Goal: Task Accomplishment & Management: Complete application form

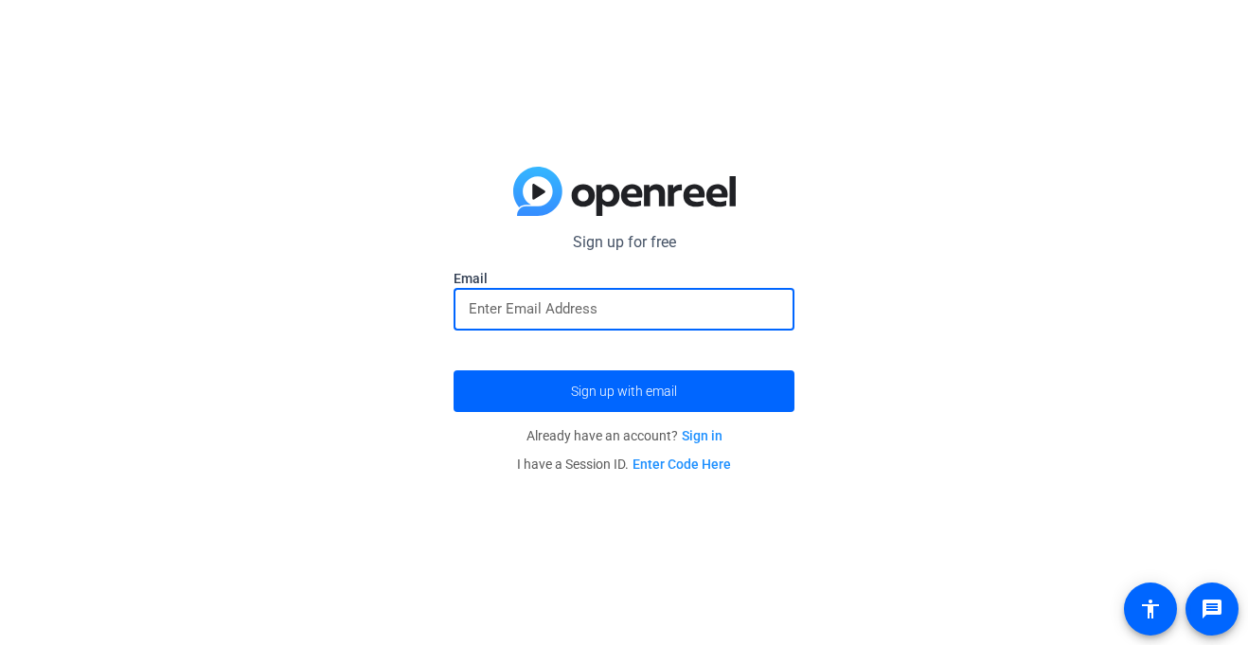
click at [575, 314] on input "email" at bounding box center [624, 308] width 311 height 23
click at [454, 370] on button "Sign up with email" at bounding box center [624, 391] width 341 height 42
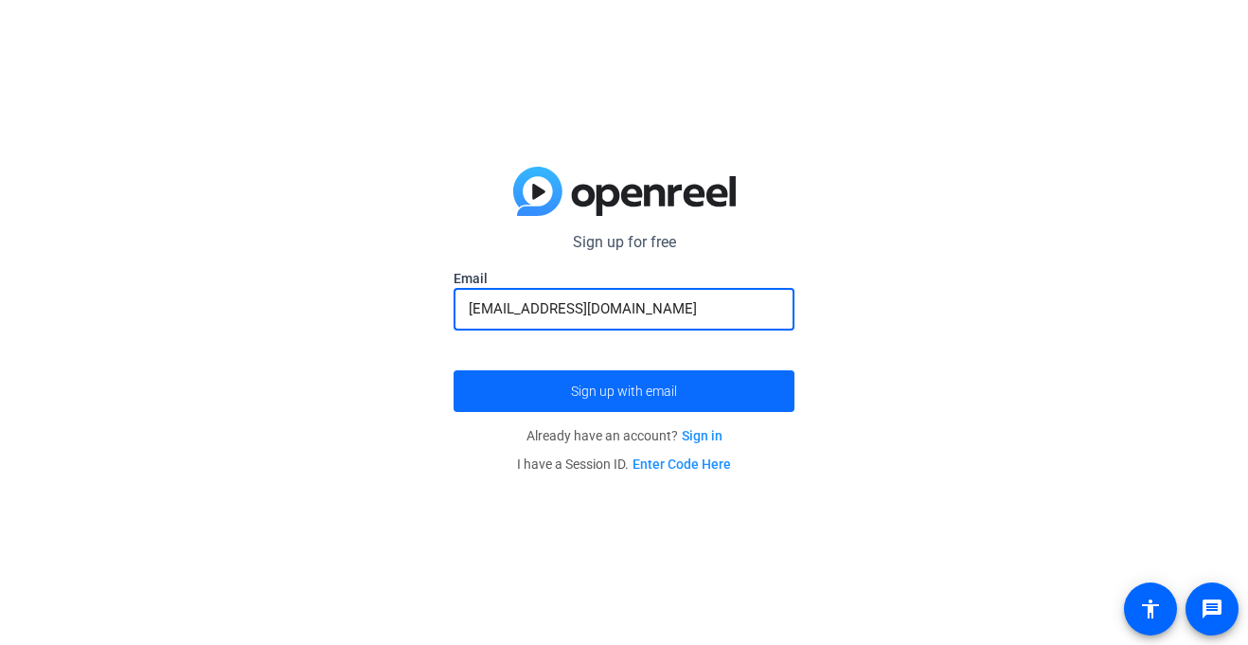
click at [594, 391] on span "Sign up with email" at bounding box center [624, 391] width 106 height 0
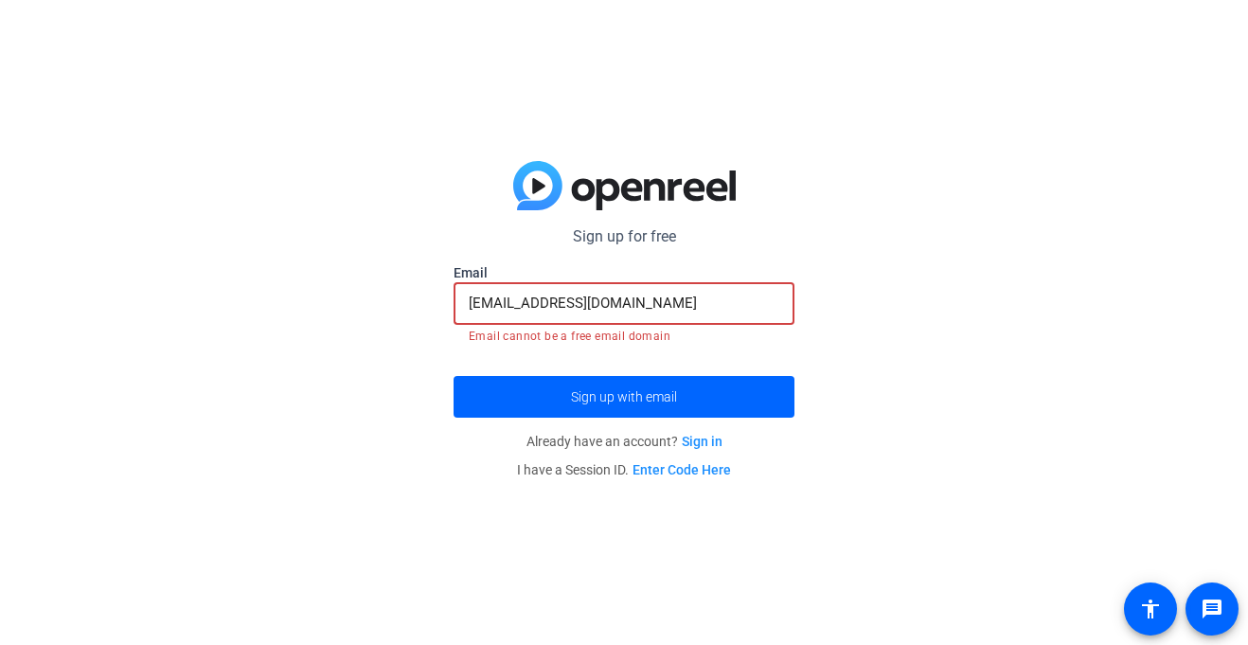
drag, startPoint x: 633, startPoint y: 309, endPoint x: 475, endPoint y: 311, distance: 157.2
click at [475, 311] on input "[EMAIL_ADDRESS][DOMAIN_NAME]" at bounding box center [624, 303] width 311 height 23
click at [505, 305] on input "[EMAIL_ADDRESS][DOMAIN_NAME]" at bounding box center [624, 303] width 311 height 23
drag, startPoint x: 505, startPoint y: 305, endPoint x: 640, endPoint y: 289, distance: 136.4
click at [640, 289] on div "[EMAIL_ADDRESS][DOMAIN_NAME]" at bounding box center [624, 303] width 311 height 43
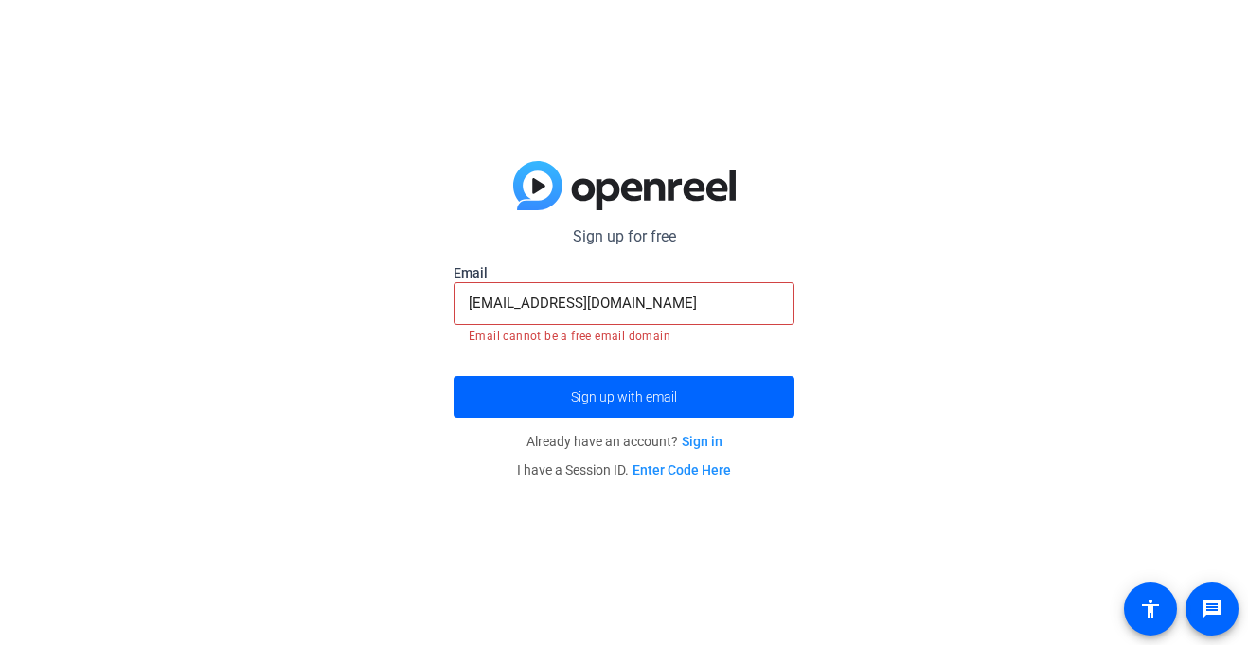
click at [640, 289] on div "[EMAIL_ADDRESS][DOMAIN_NAME]" at bounding box center [624, 303] width 311 height 43
click at [638, 289] on div "[EMAIL_ADDRESS][DOMAIN_NAME]" at bounding box center [624, 303] width 311 height 43
click at [624, 303] on input "[EMAIL_ADDRESS][DOMAIN_NAME]" at bounding box center [624, 303] width 311 height 23
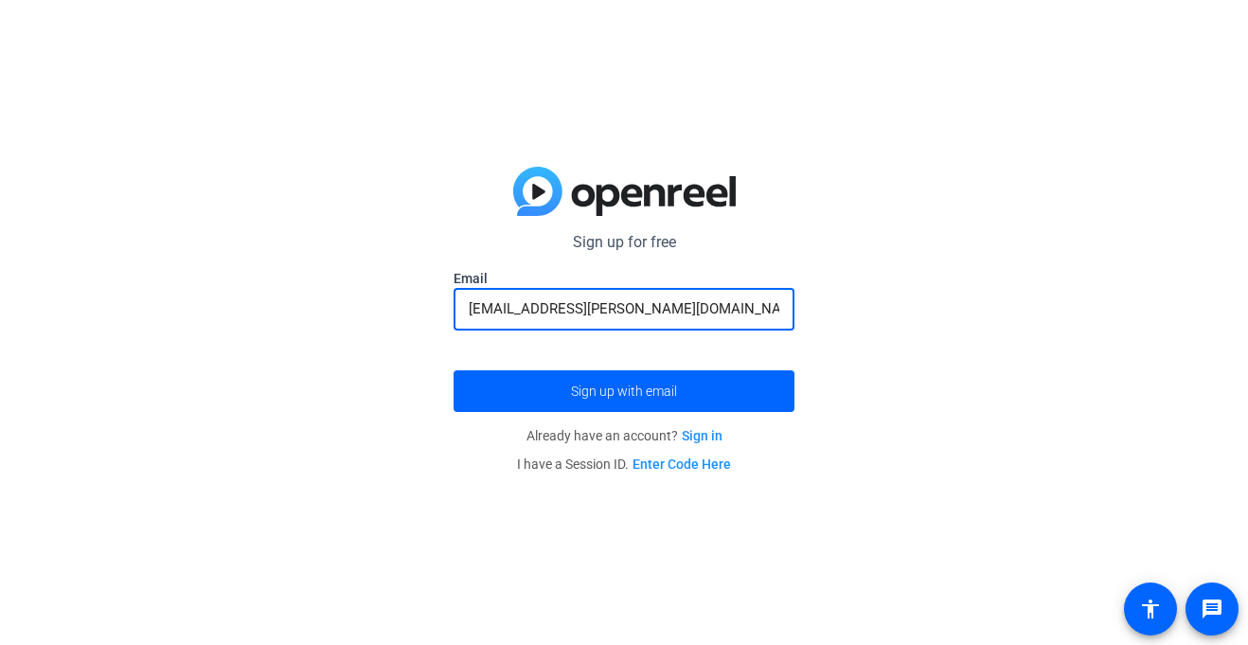
type input "[EMAIL_ADDRESS][PERSON_NAME][DOMAIN_NAME]"
click at [454, 370] on button "Sign up with email" at bounding box center [624, 391] width 341 height 42
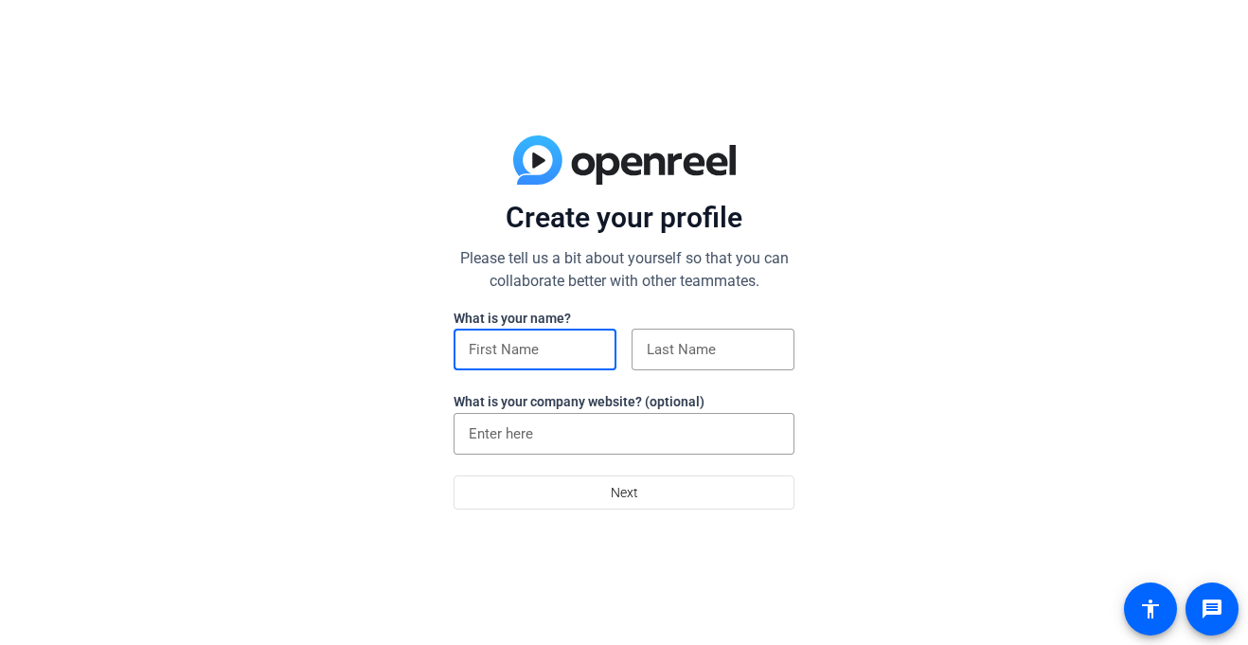
click at [529, 344] on input at bounding box center [535, 349] width 133 height 23
type input "[PERSON_NAME]"
click at [674, 348] on input at bounding box center [713, 349] width 133 height 23
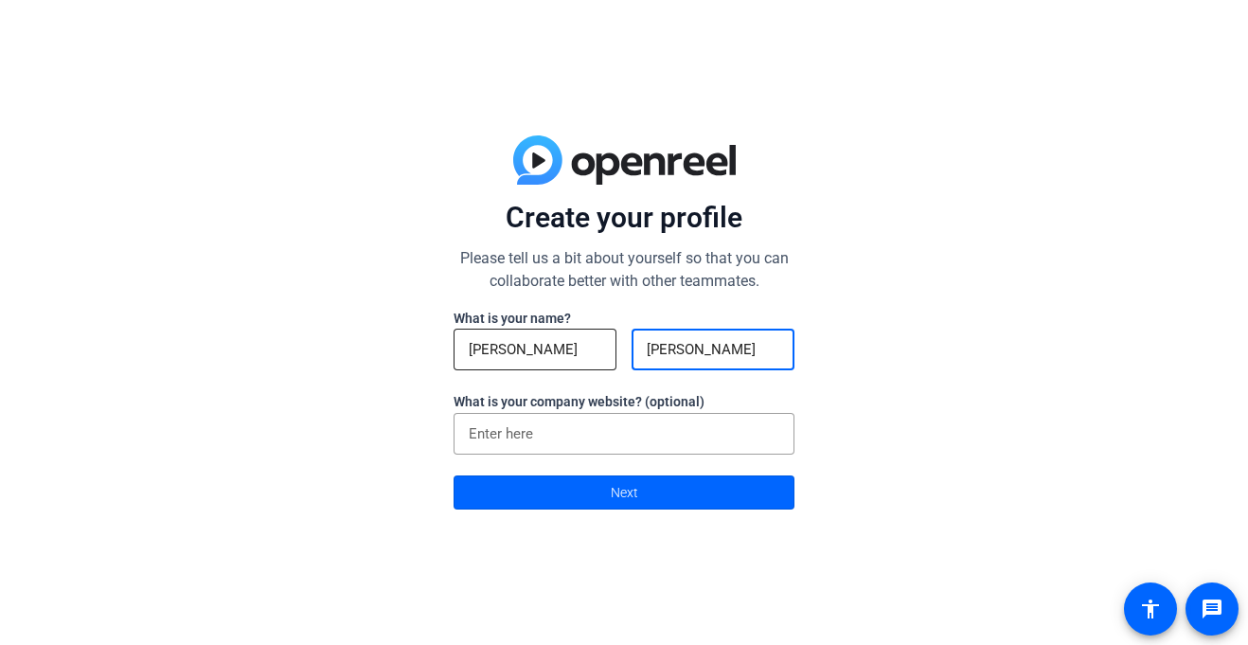
type input "farr"
click at [594, 351] on input "Abbie farr" at bounding box center [535, 349] width 133 height 23
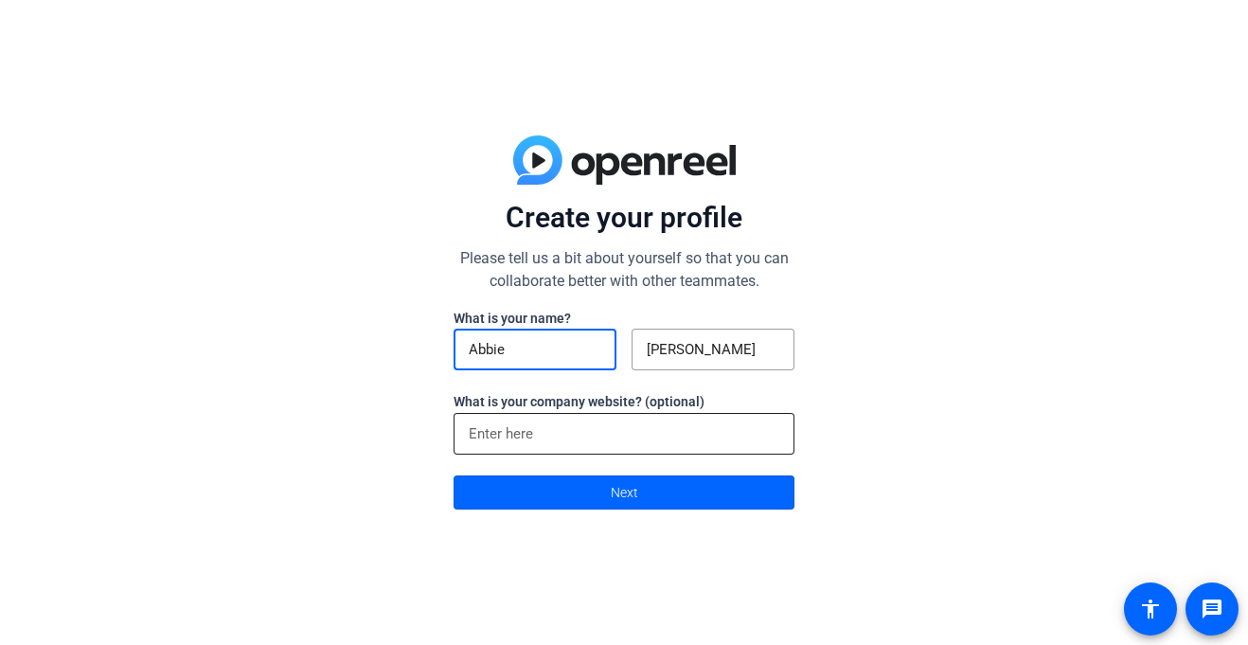
type input "Abbie"
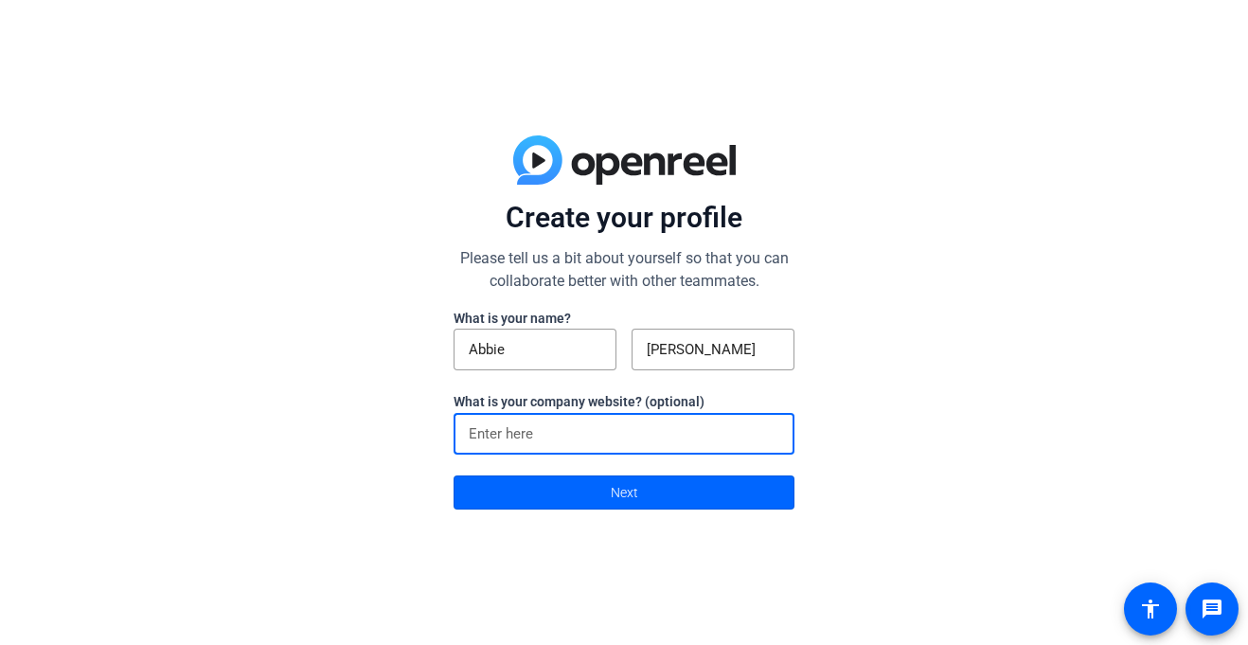
click at [511, 441] on input at bounding box center [624, 433] width 311 height 23
click at [601, 486] on span at bounding box center [624, 492] width 339 height 45
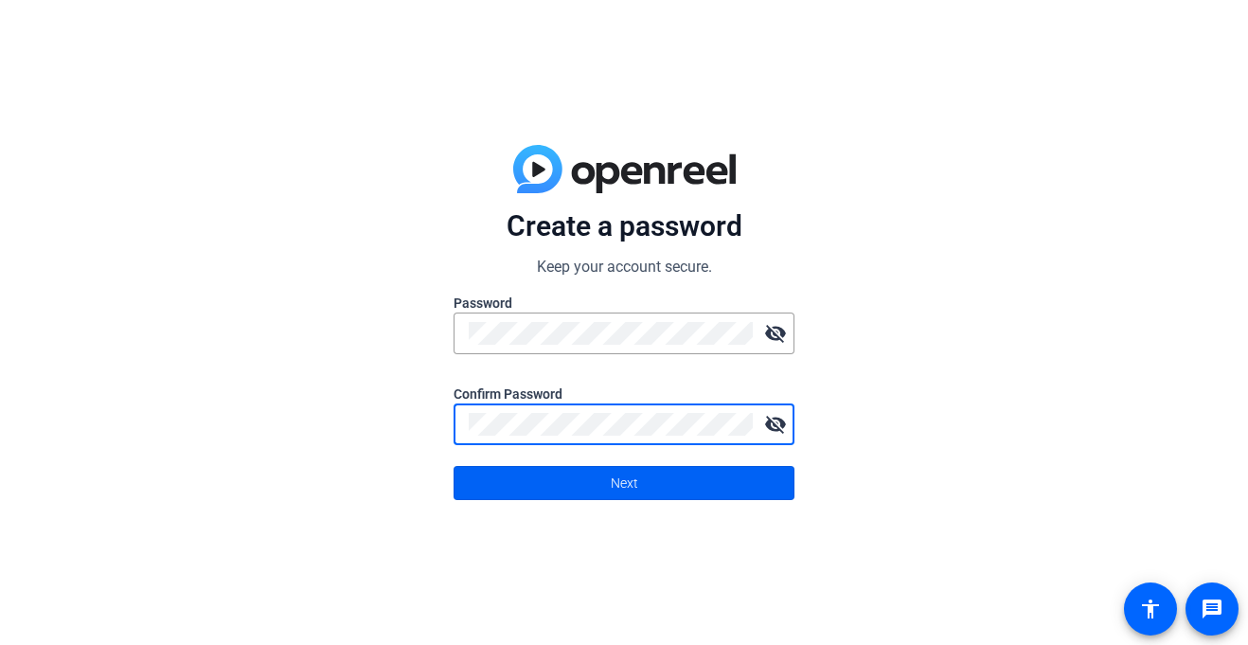
click at [636, 481] on span "Next" at bounding box center [624, 483] width 27 height 36
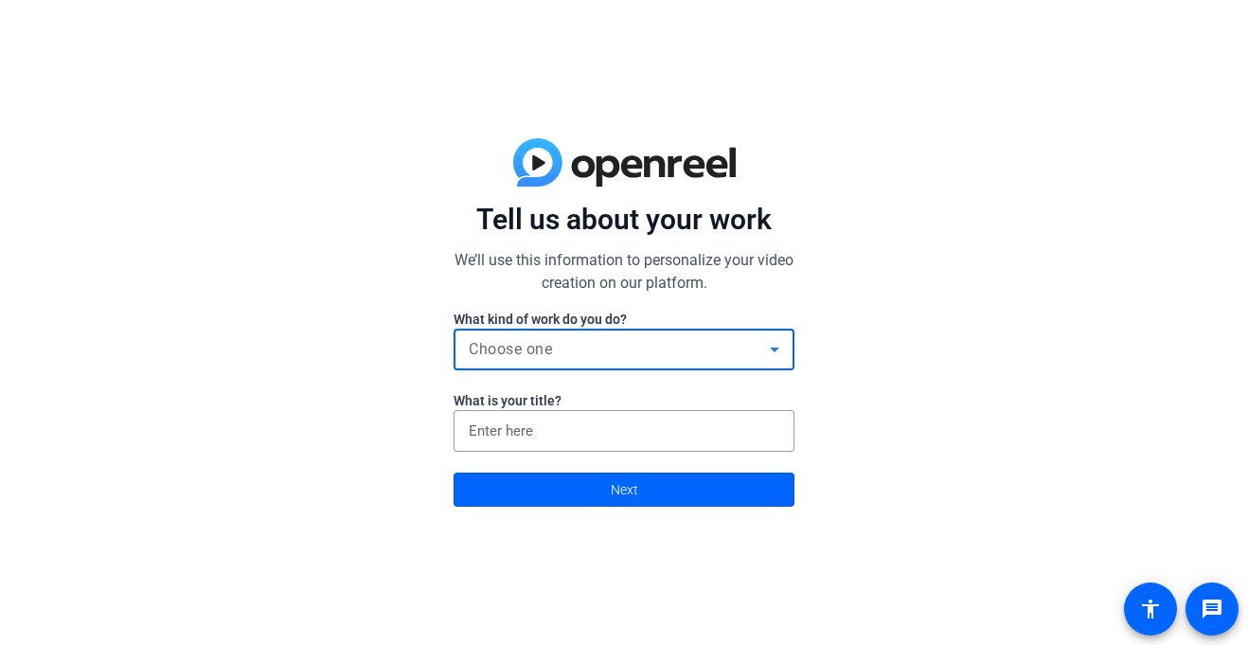
click at [583, 350] on div "Choose one" at bounding box center [619, 349] width 301 height 23
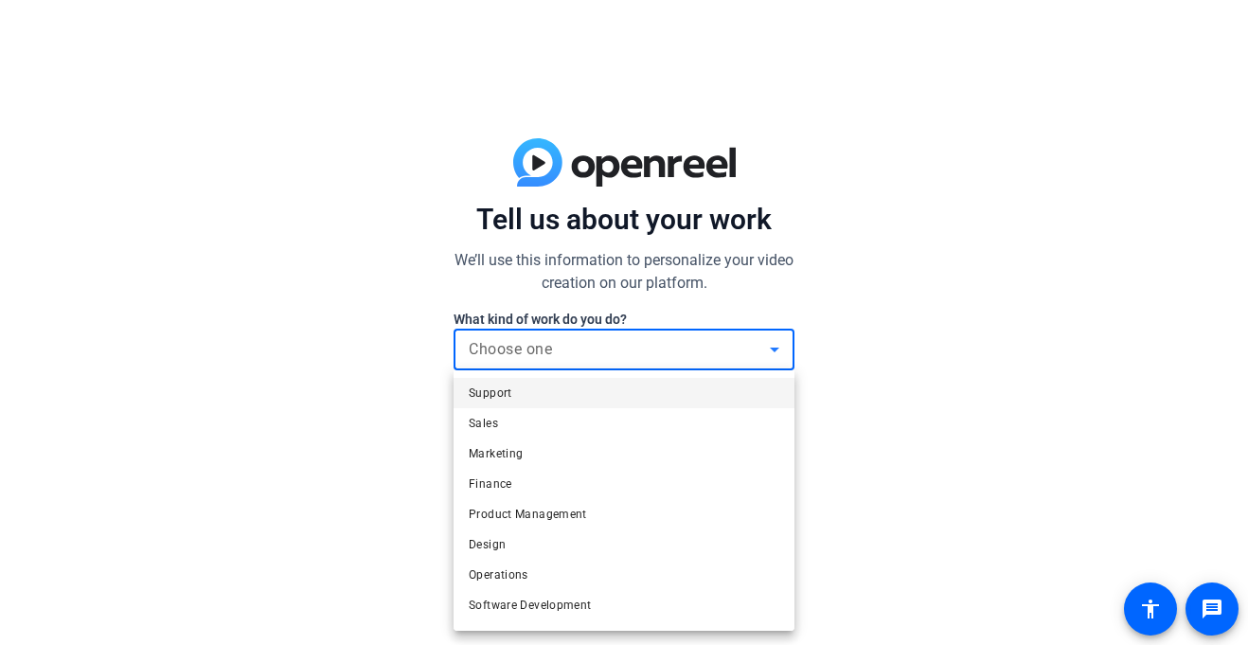
click at [572, 387] on mat-option "Support" at bounding box center [624, 393] width 341 height 30
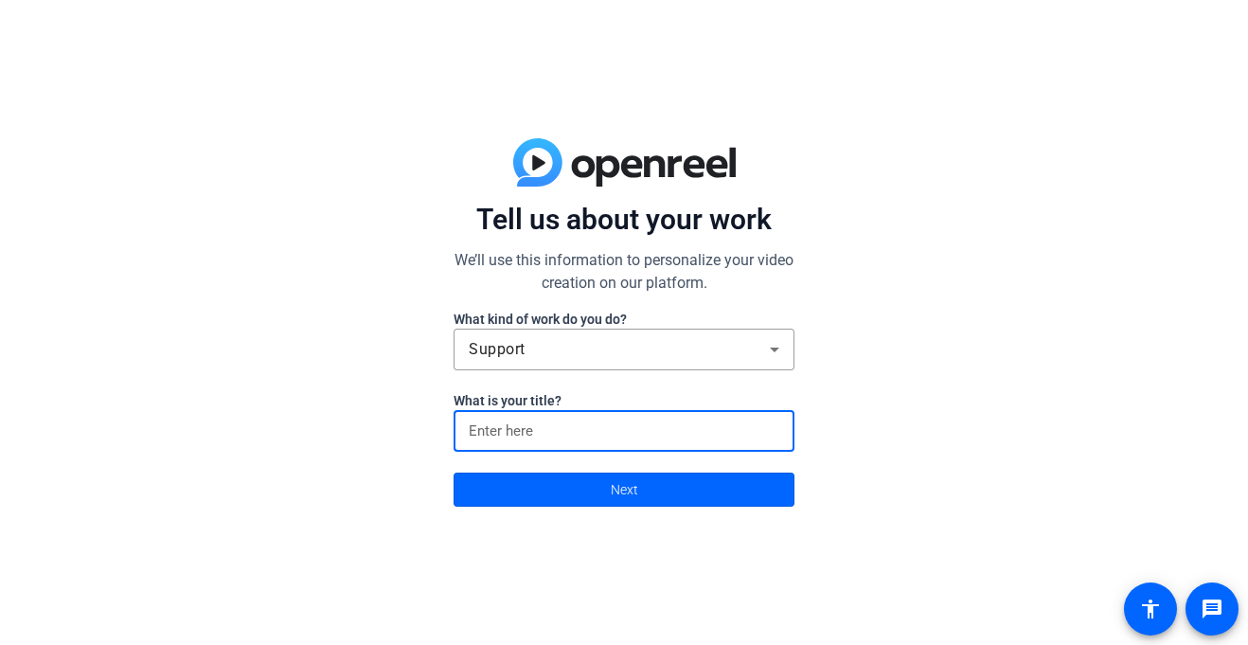
click at [575, 420] on input at bounding box center [624, 431] width 311 height 23
type input "y"
click at [564, 484] on span at bounding box center [624, 489] width 339 height 45
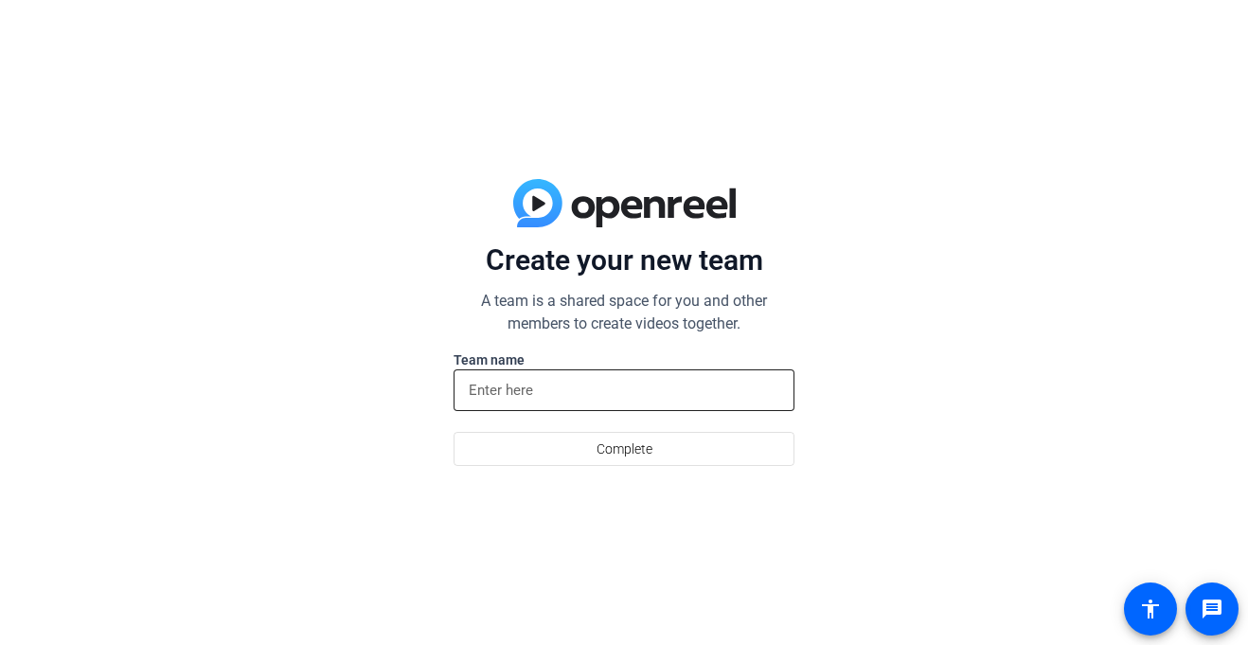
click at [516, 388] on input at bounding box center [624, 390] width 311 height 23
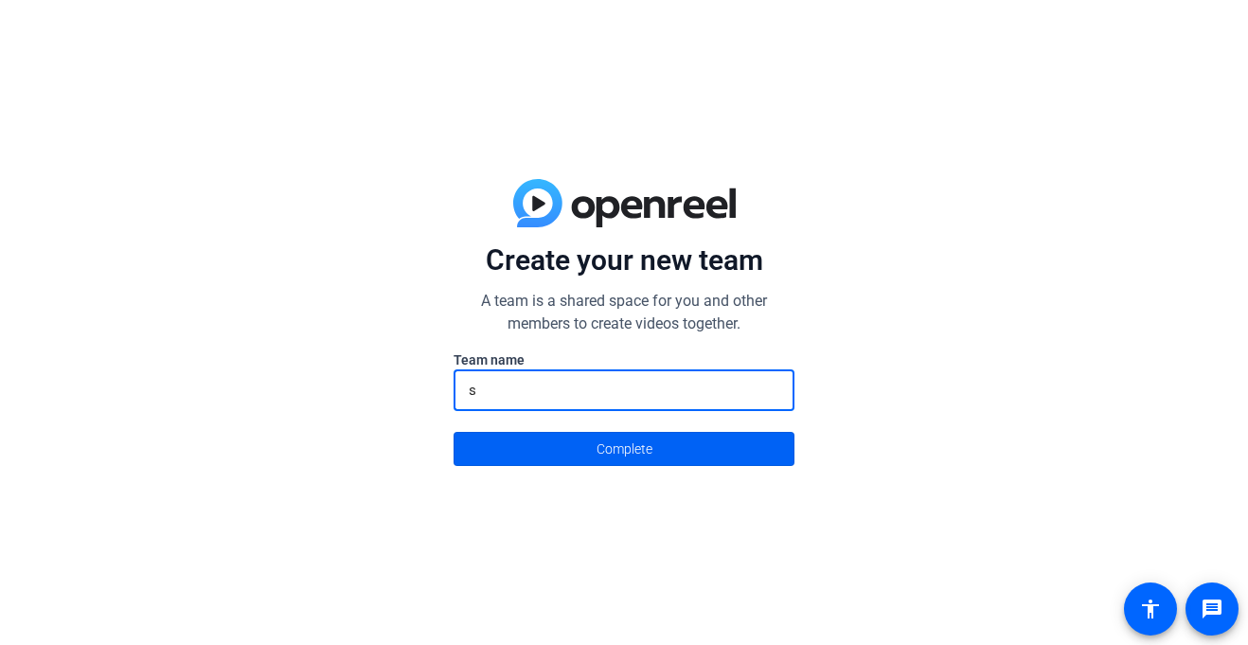
type input "s"
click at [540, 450] on span at bounding box center [624, 448] width 339 height 45
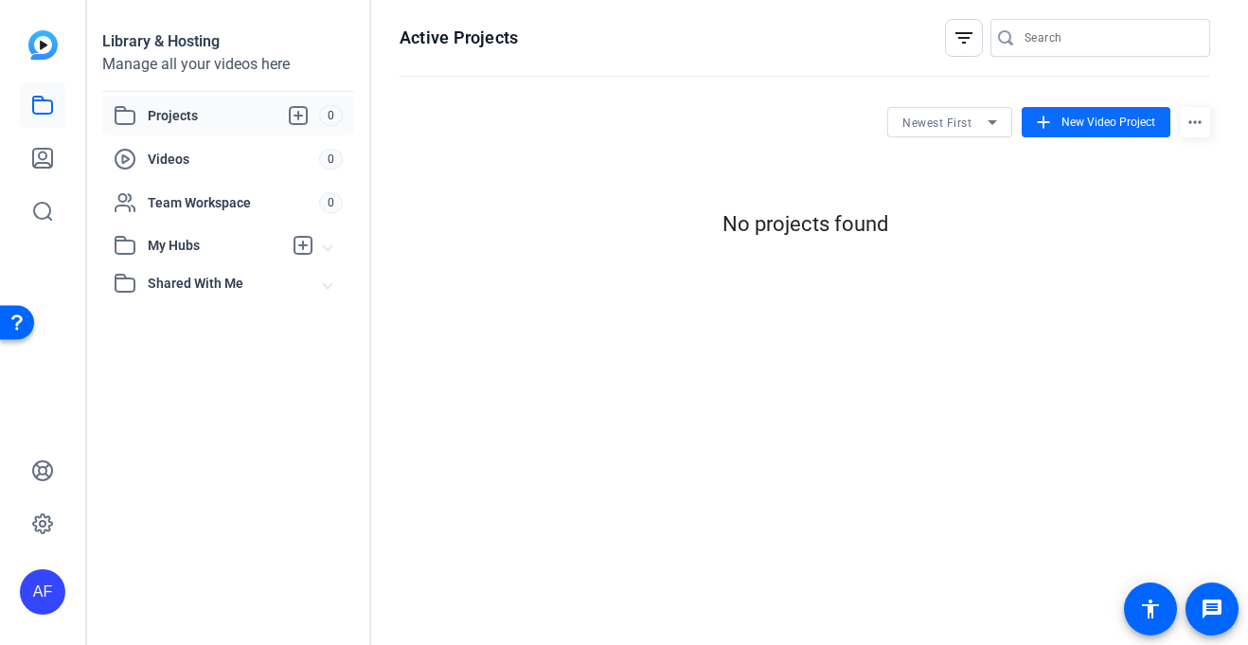
click at [1057, 128] on span at bounding box center [1096, 121] width 149 height 45
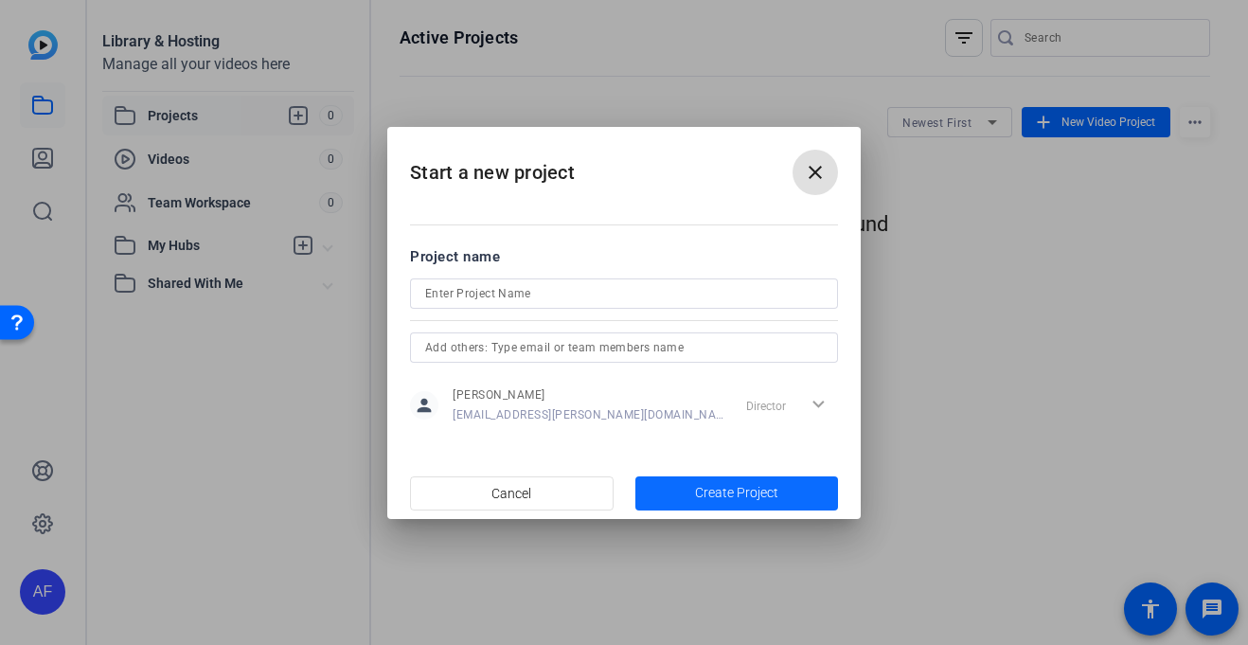
click at [711, 497] on span "Create Project" at bounding box center [736, 493] width 83 height 20
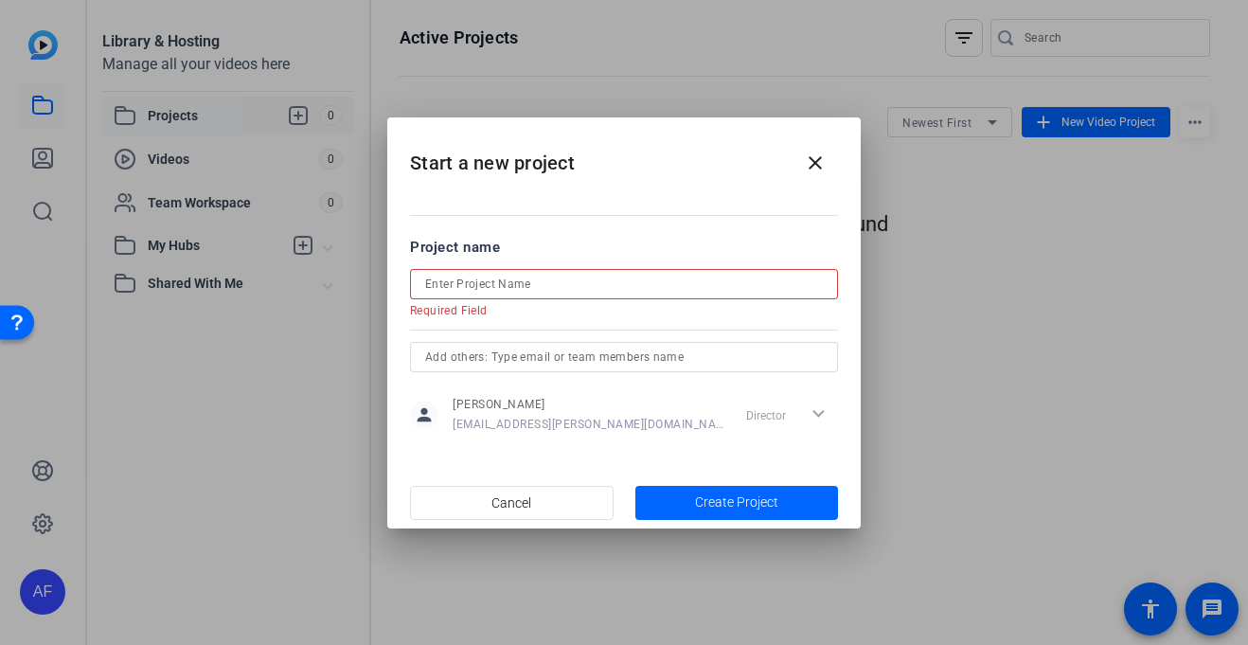
click at [563, 285] on input at bounding box center [624, 284] width 398 height 23
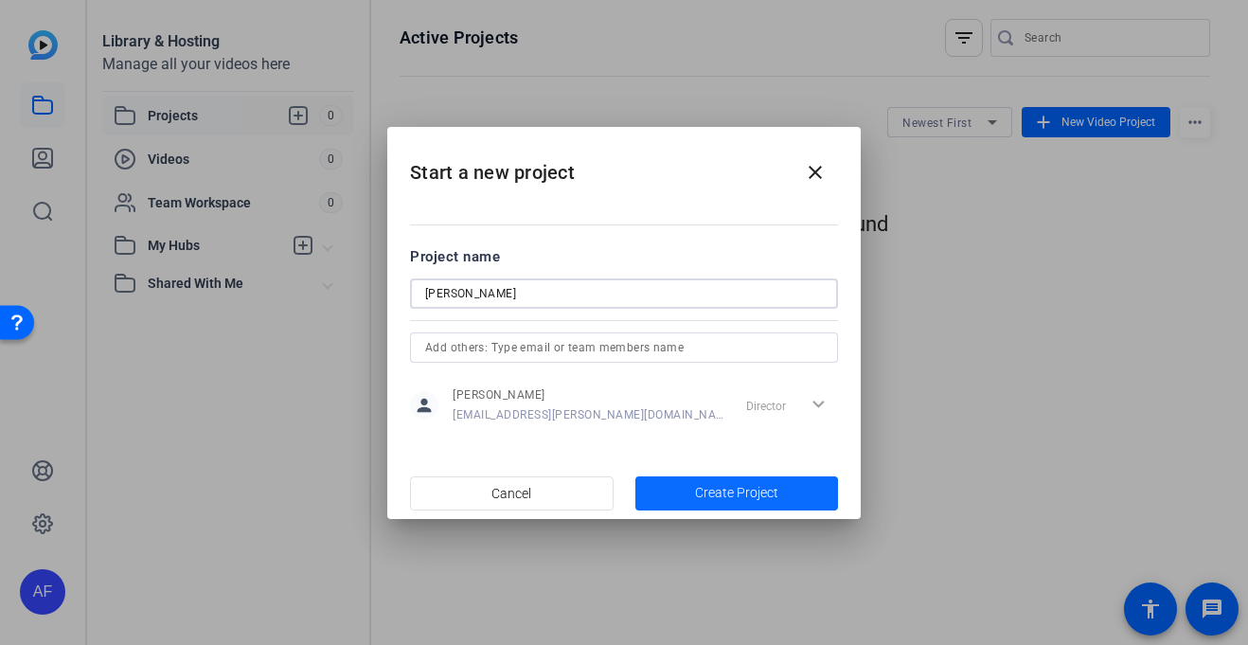
type input "Harrison"
click at [668, 475] on span "button" at bounding box center [738, 493] width 204 height 45
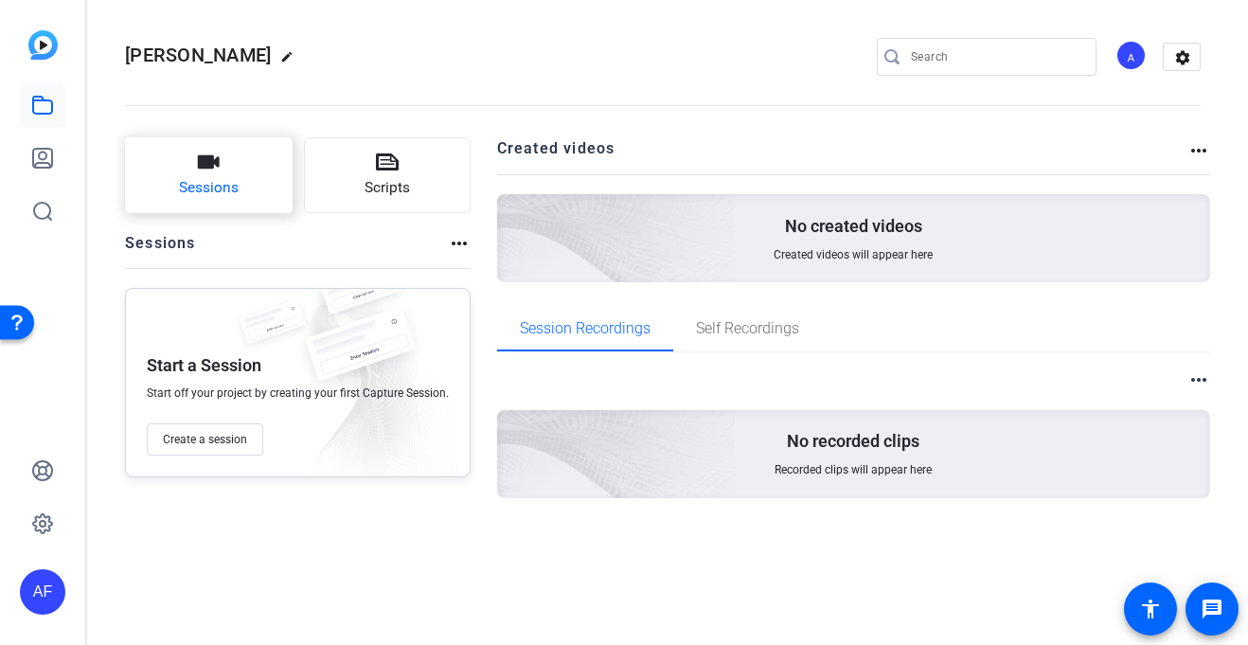
click at [241, 184] on button "Sessions" at bounding box center [209, 175] width 168 height 76
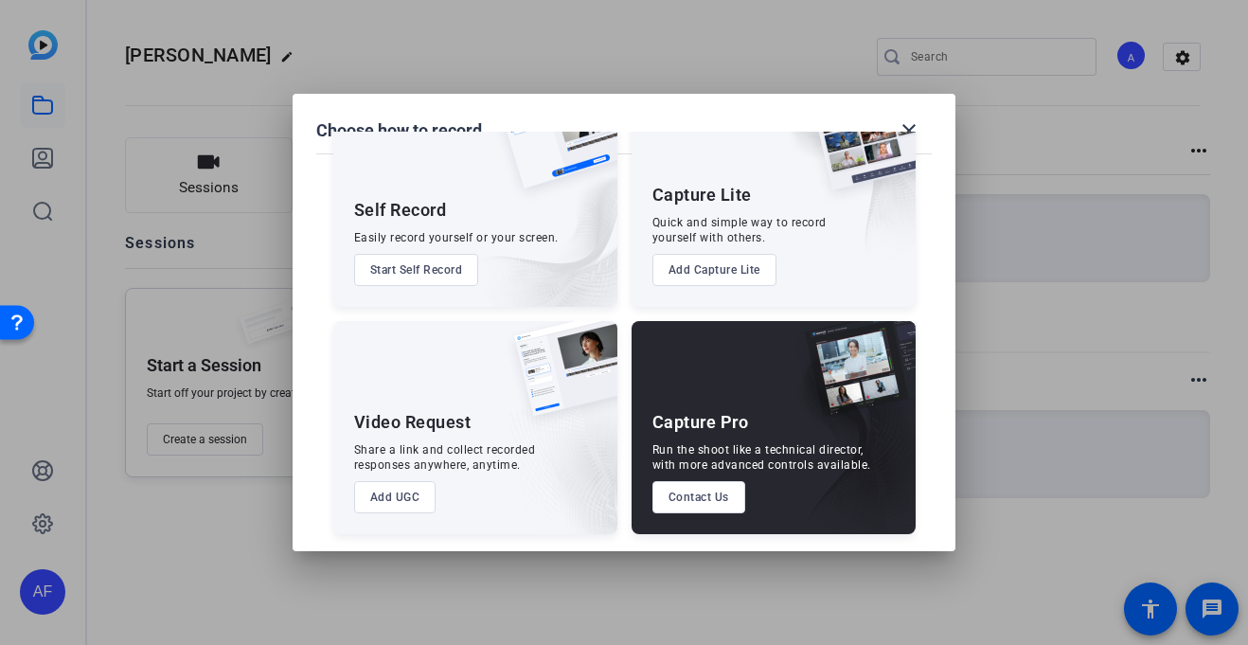
scroll to position [78, 0]
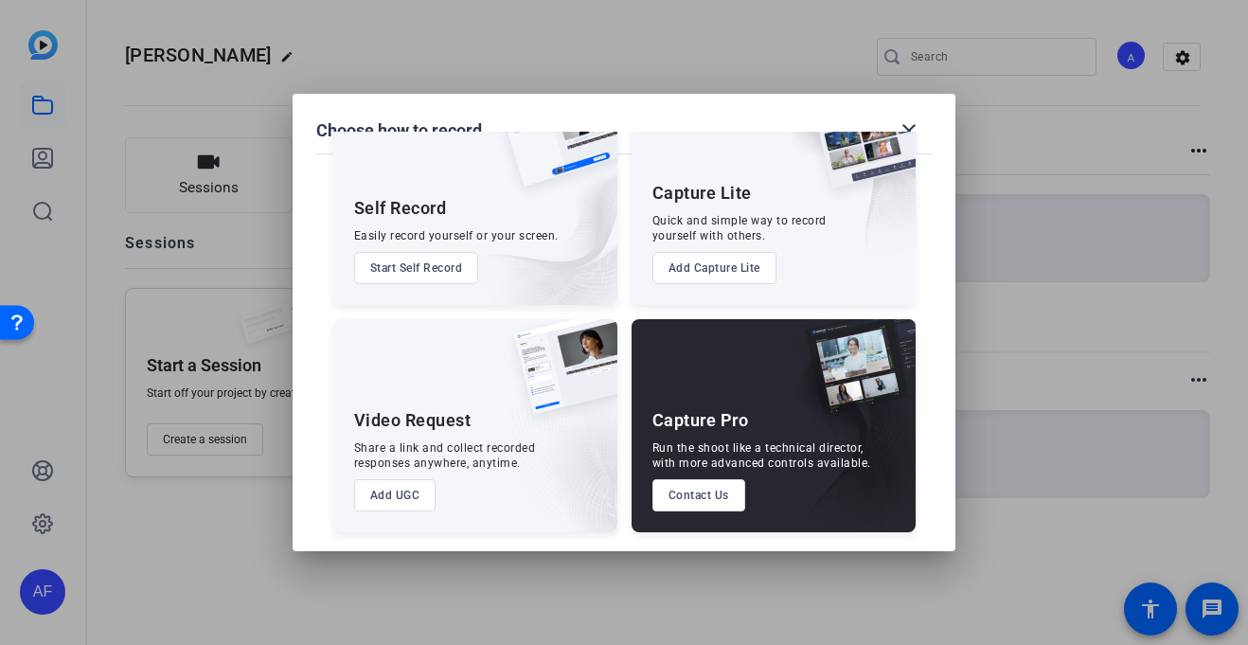
click at [384, 495] on button "Add UGC" at bounding box center [395, 495] width 82 height 32
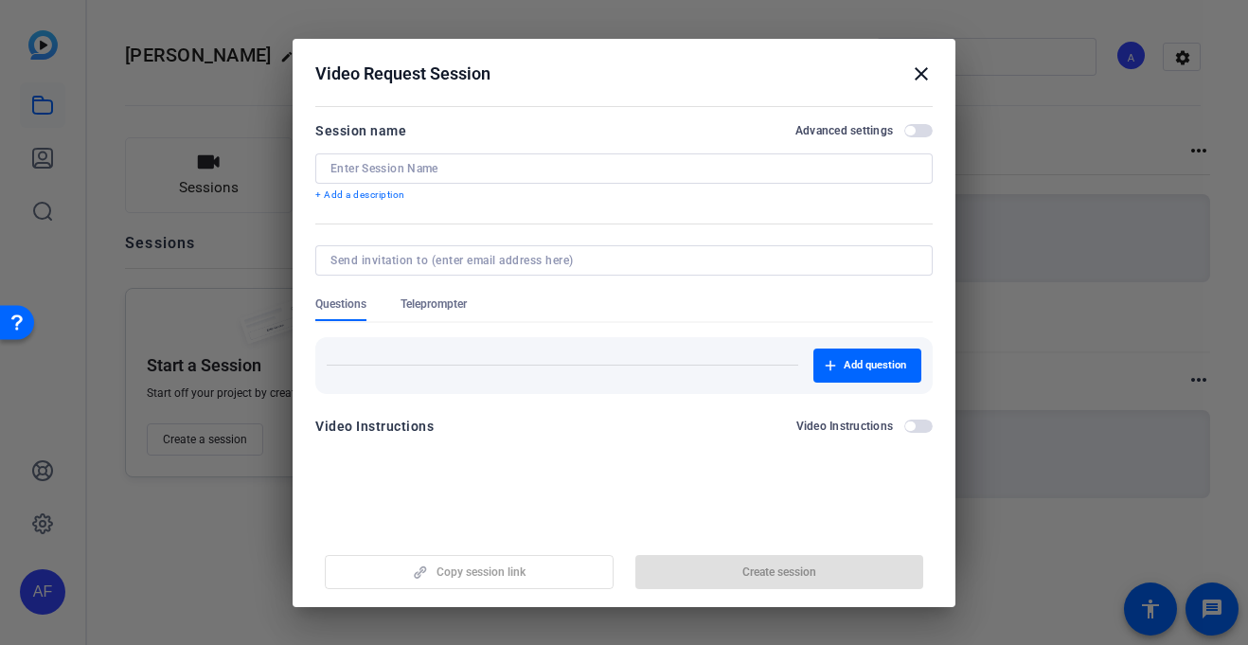
click at [926, 82] on mat-icon "close" at bounding box center [921, 74] width 23 height 23
